Goal: Transaction & Acquisition: Purchase product/service

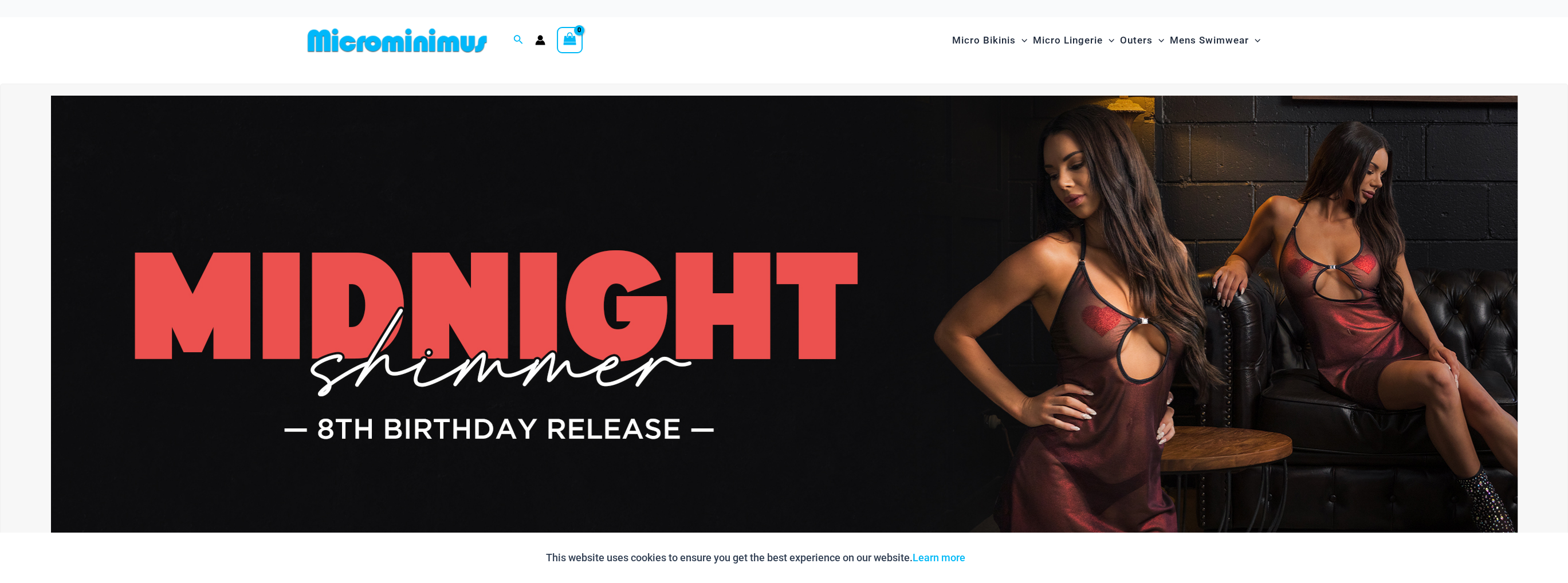
click at [1147, 335] on img at bounding box center [784, 345] width 1467 height 498
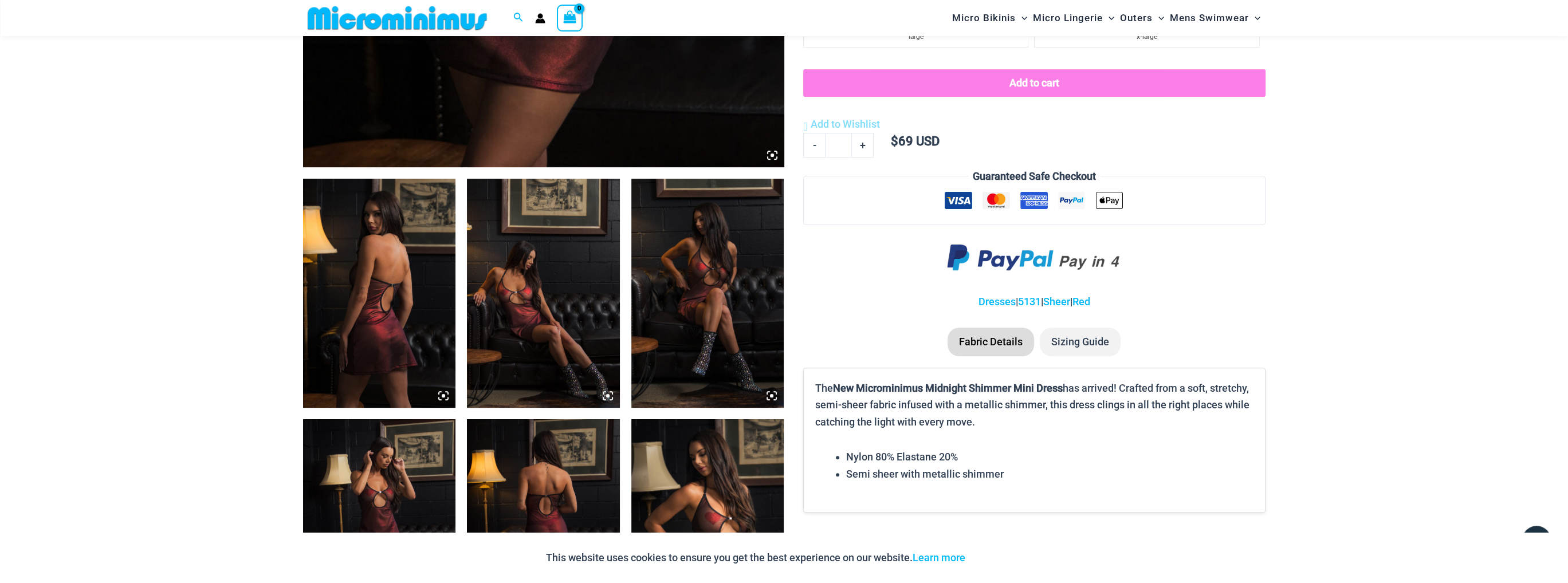
scroll to position [679, 0]
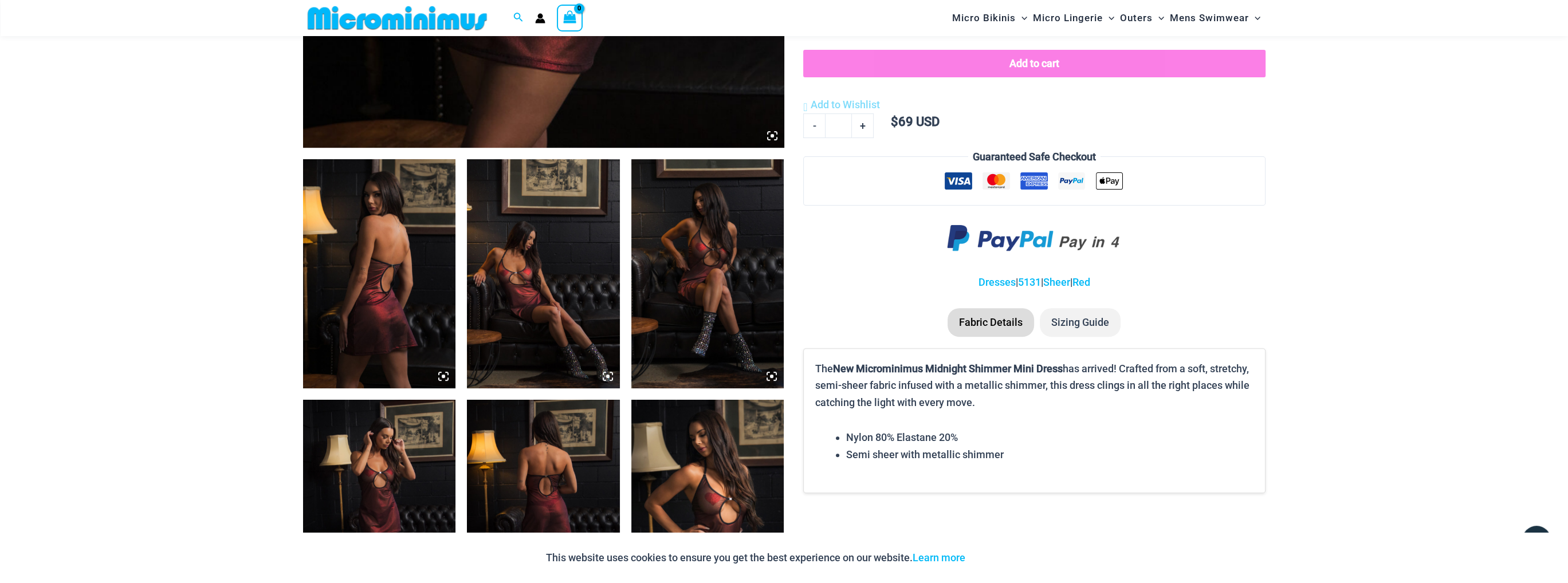
click at [535, 271] on img at bounding box center [543, 274] width 153 height 229
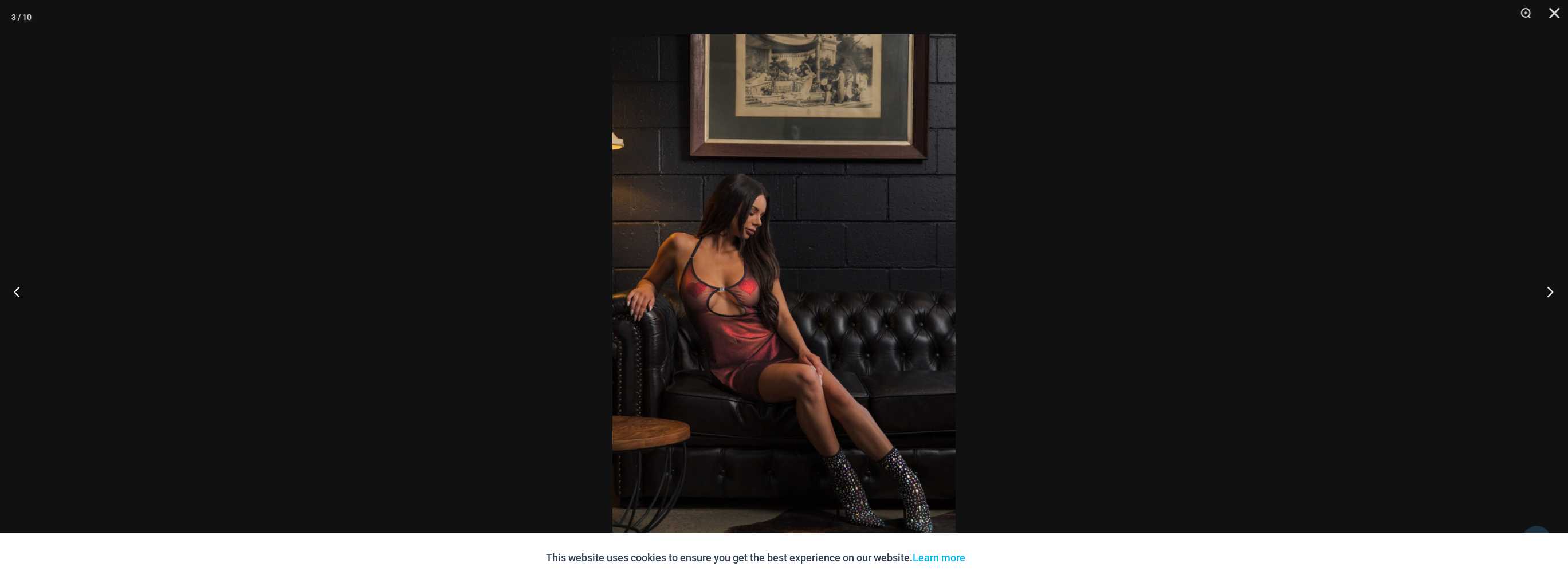
click at [1544, 287] on button "Next" at bounding box center [1546, 292] width 43 height 57
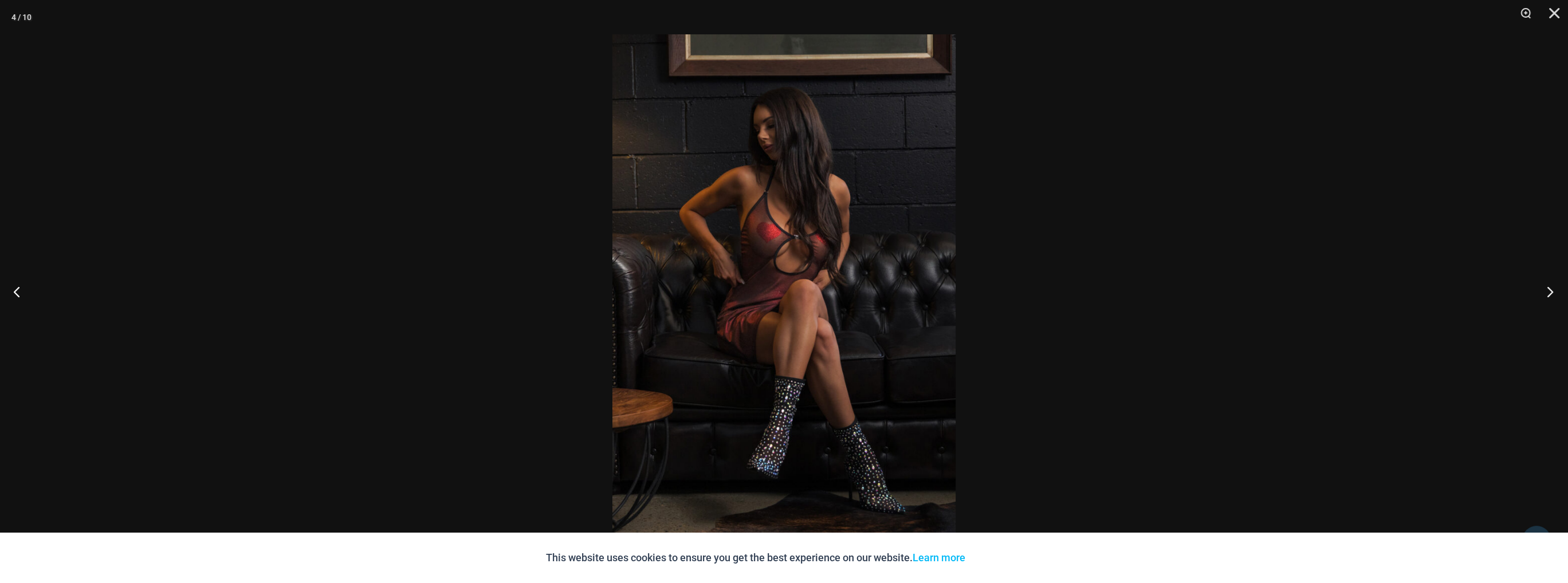
click at [1544, 287] on button "Next" at bounding box center [1546, 292] width 43 height 57
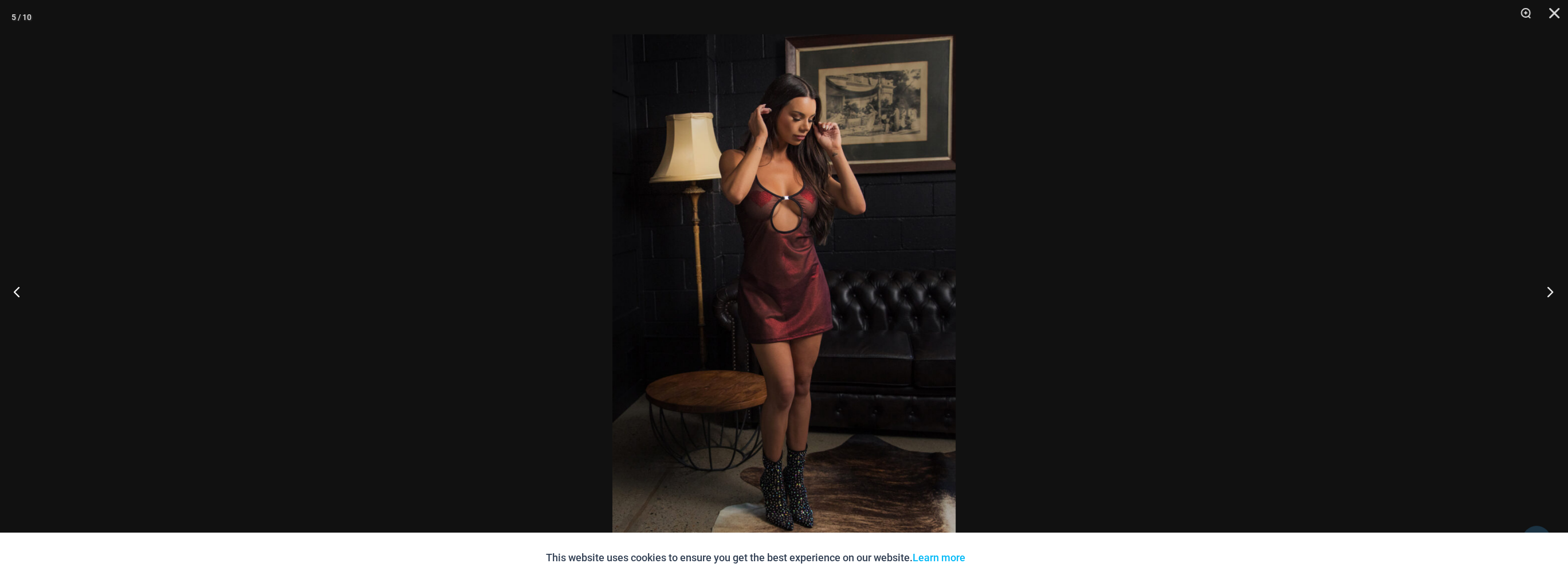
click at [1544, 287] on button "Next" at bounding box center [1546, 292] width 43 height 57
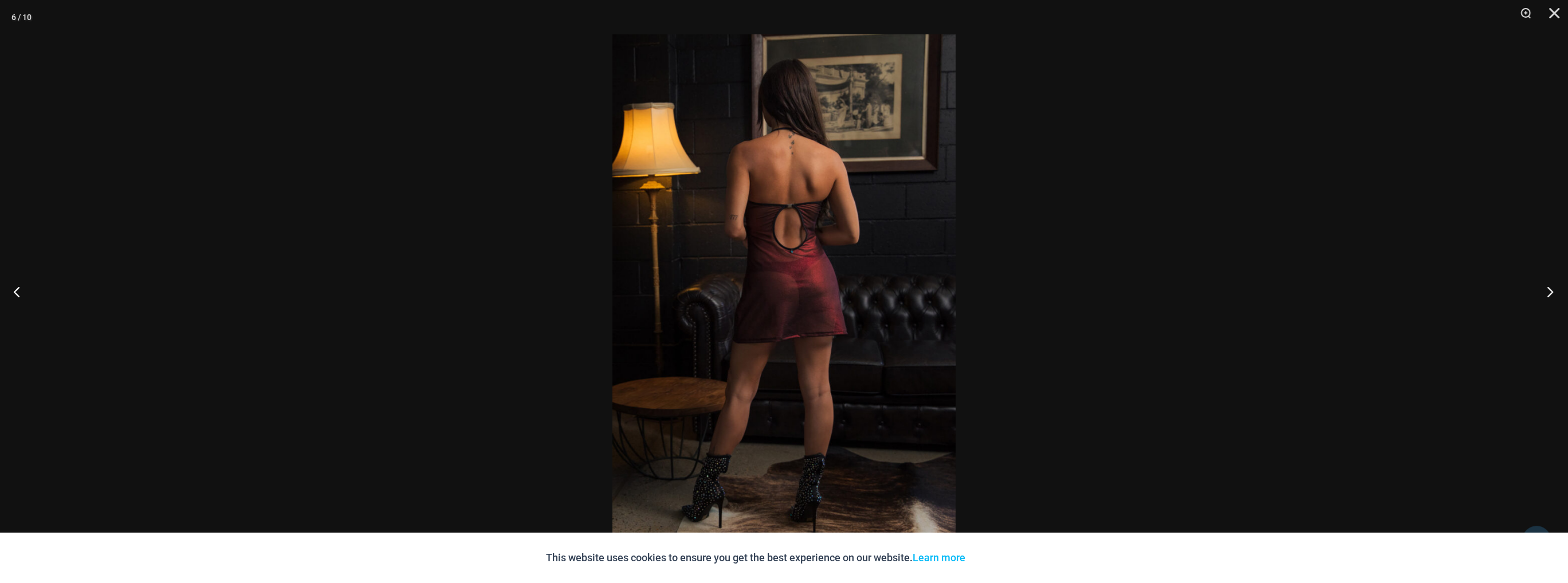
click at [1544, 287] on button "Next" at bounding box center [1546, 292] width 43 height 57
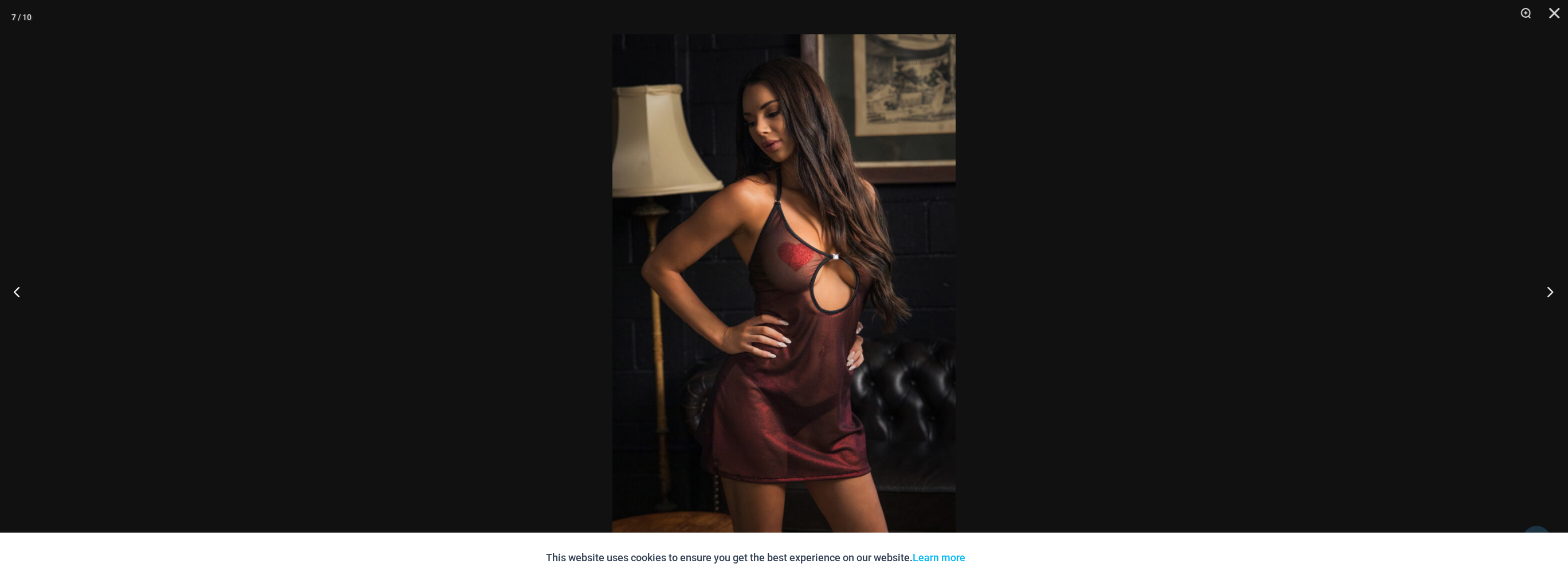
click at [1544, 287] on button "Next" at bounding box center [1546, 292] width 43 height 57
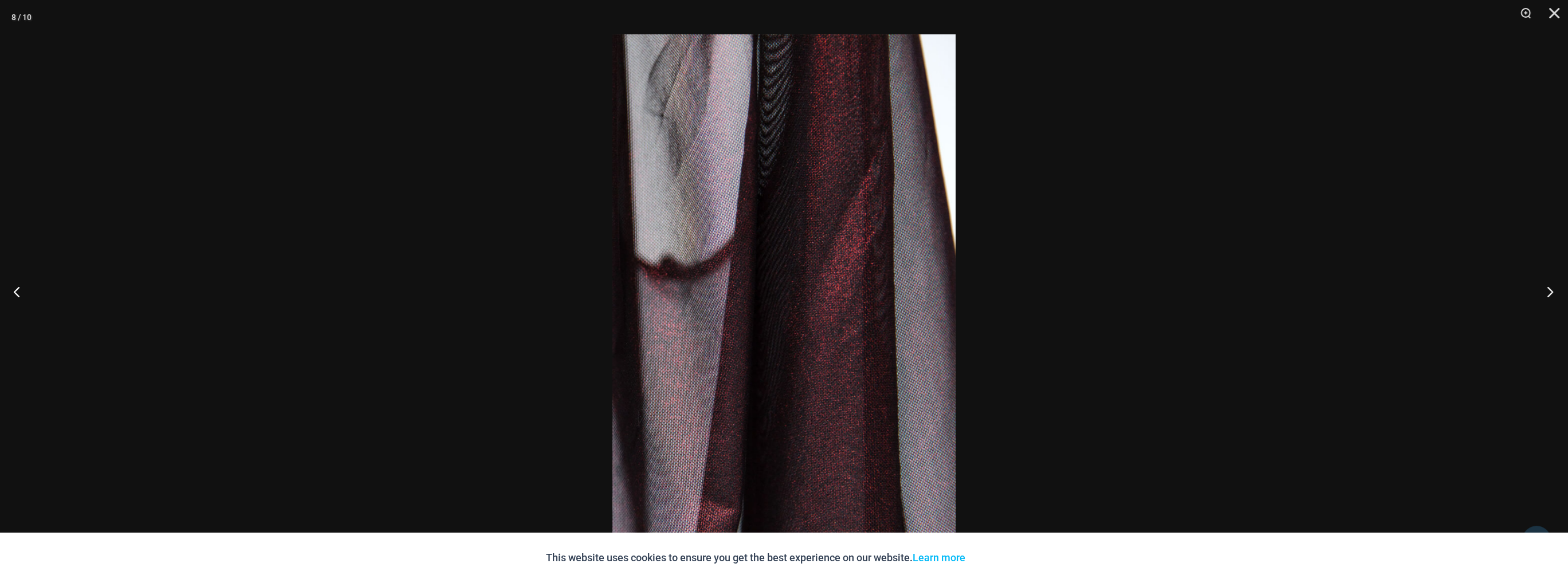
click at [1544, 287] on button "Next" at bounding box center [1546, 292] width 43 height 57
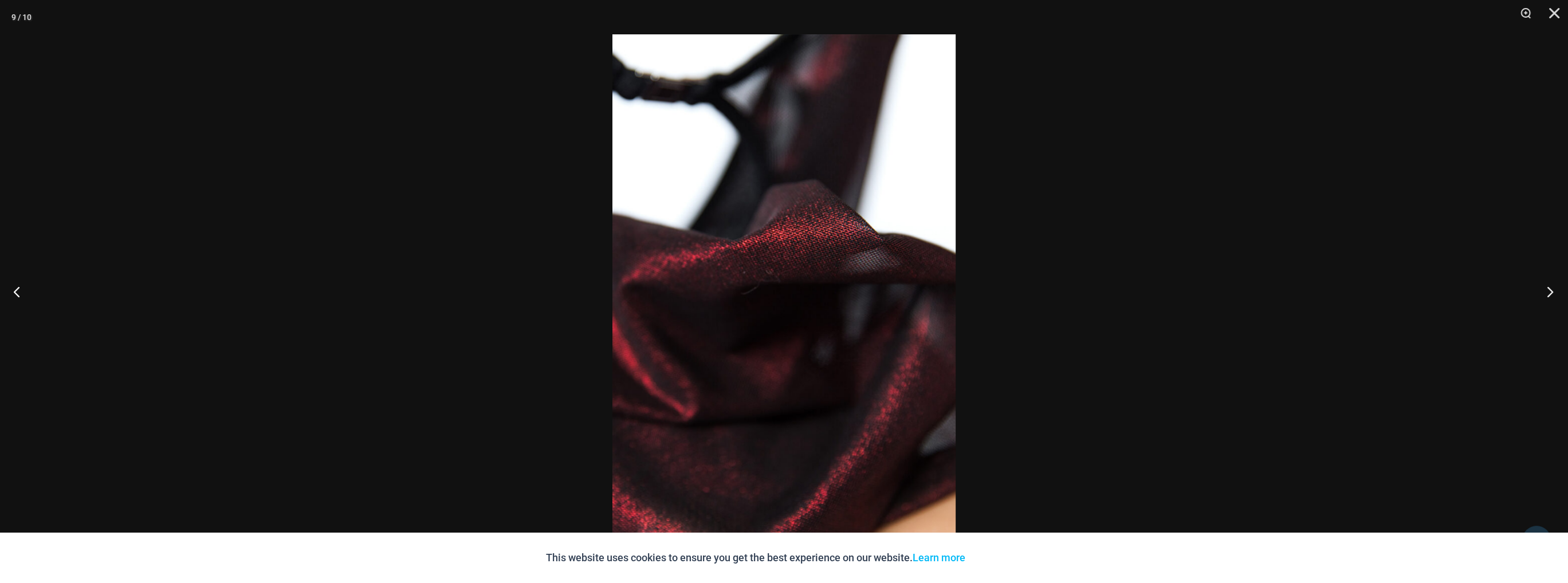
click at [1544, 287] on button "Next" at bounding box center [1546, 292] width 43 height 57
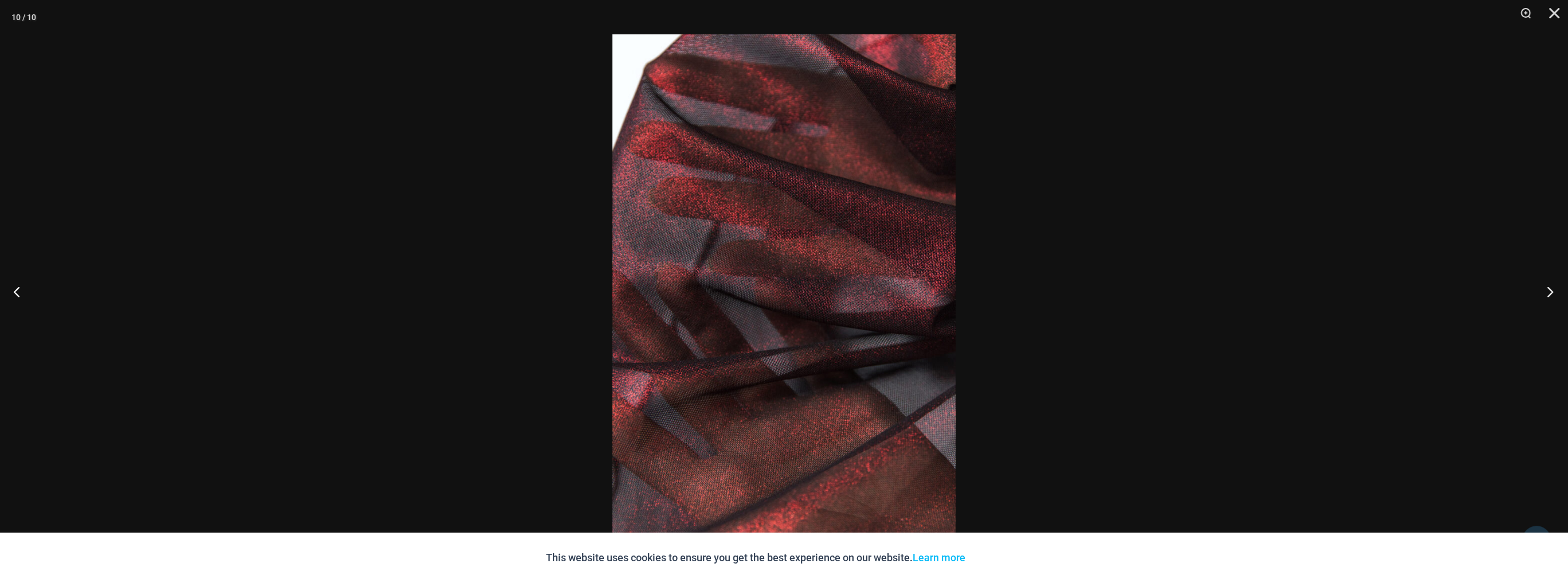
click at [1544, 287] on button "Next" at bounding box center [1546, 292] width 43 height 57
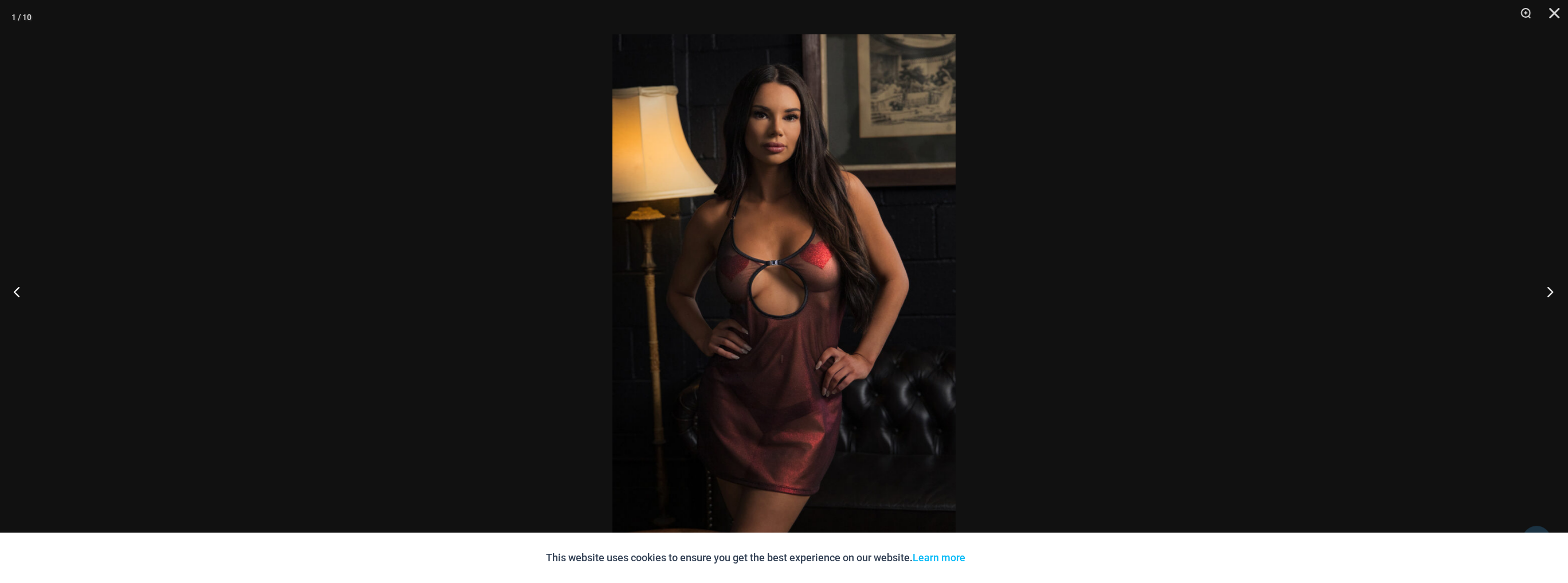
click at [1544, 287] on button "Next" at bounding box center [1546, 292] width 43 height 57
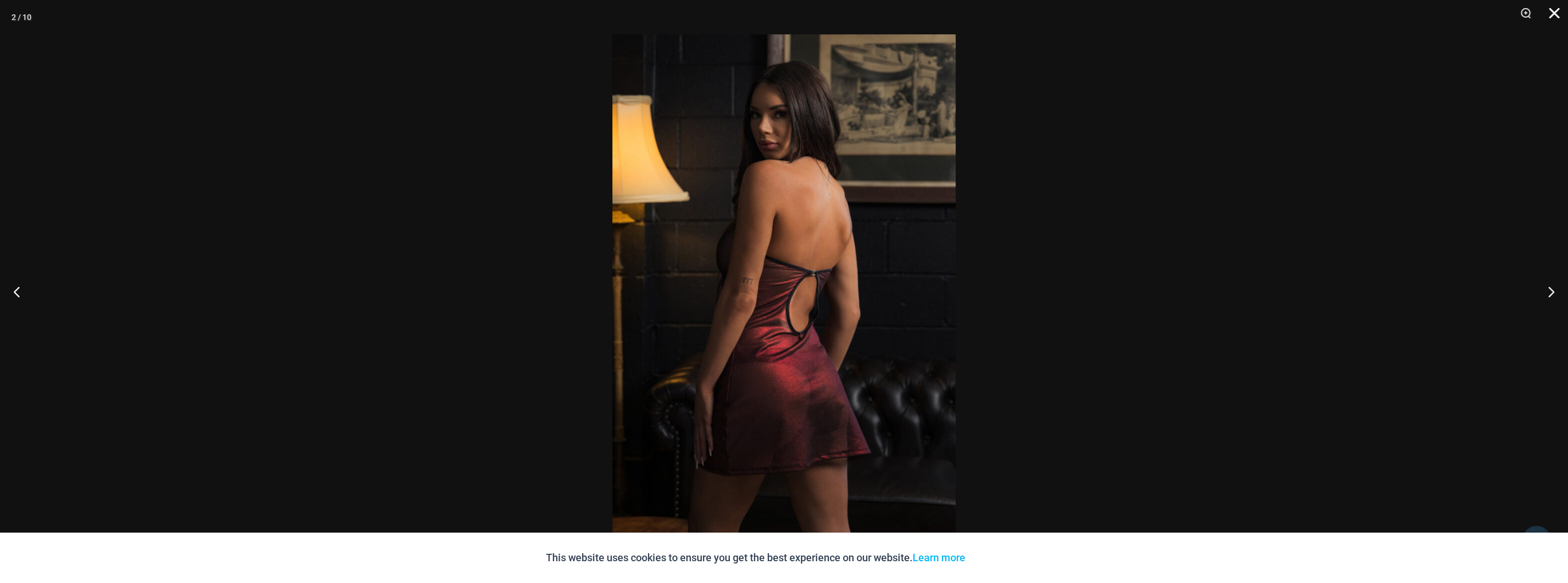
click at [1548, 14] on button "Close" at bounding box center [1549, 17] width 29 height 34
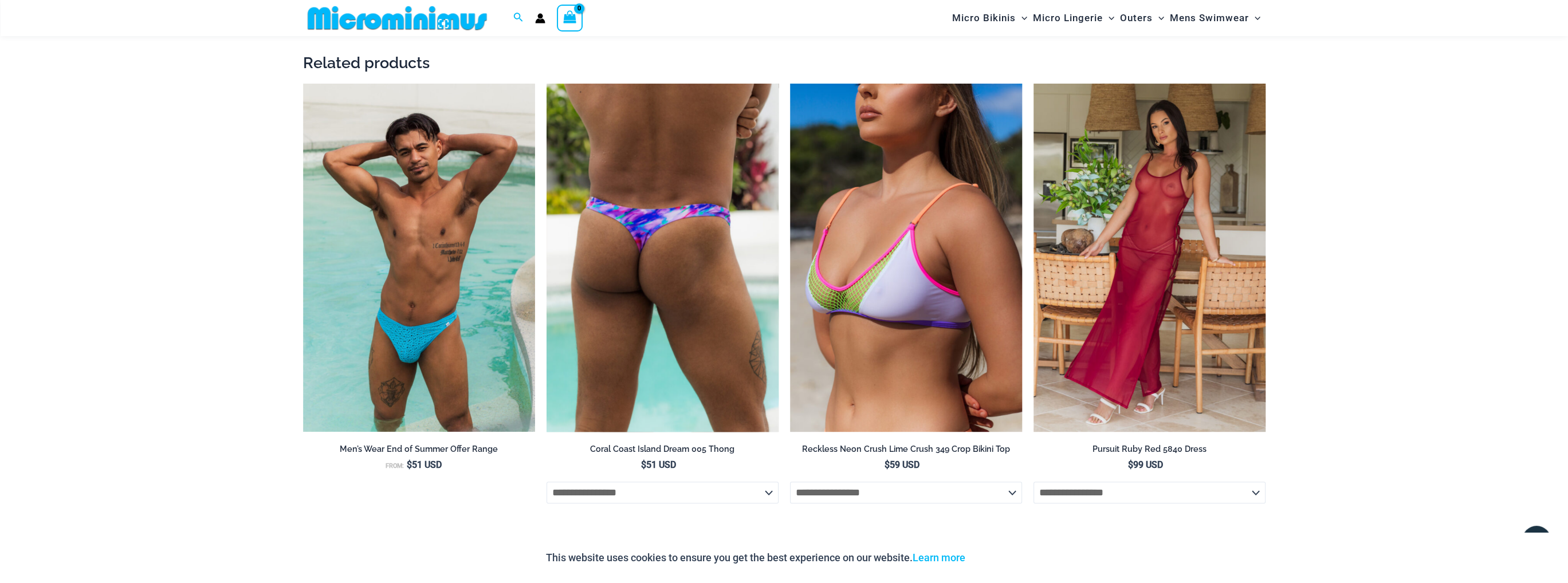
scroll to position [1480, 0]
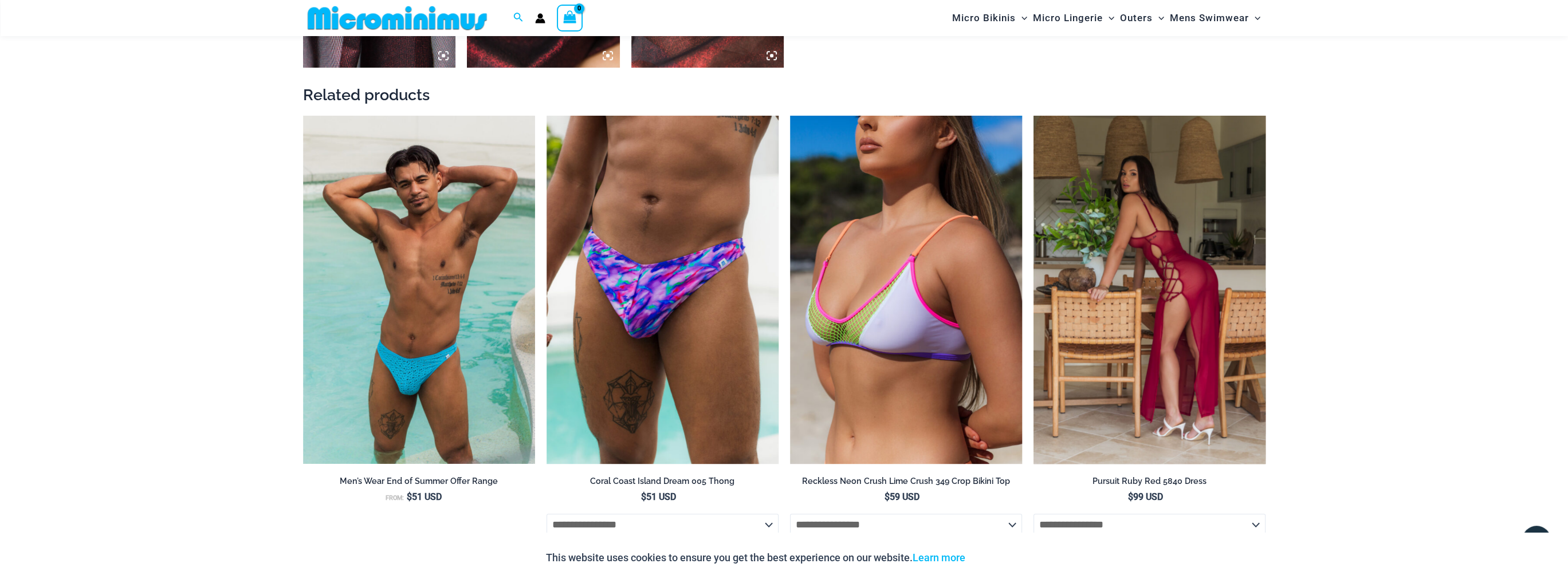
click at [1111, 367] on img at bounding box center [1149, 291] width 232 height 349
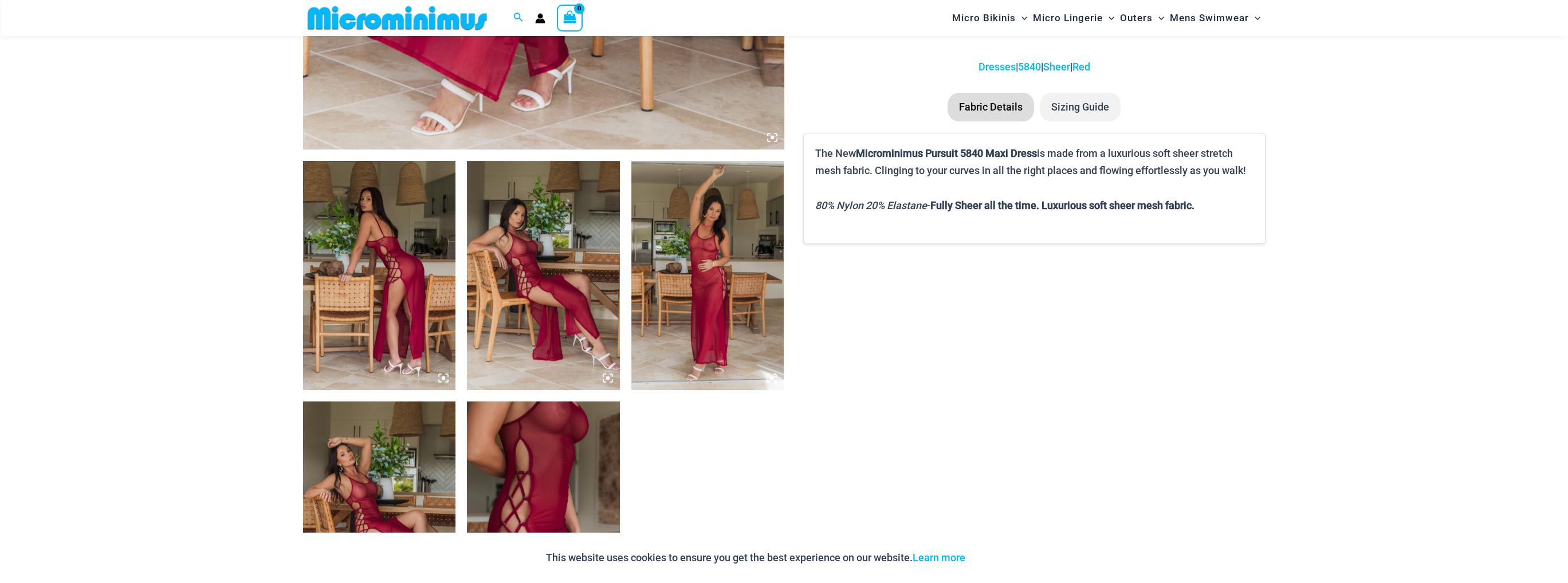
scroll to position [678, 0]
click at [363, 492] on img at bounding box center [379, 515] width 153 height 229
